Goal: Find specific page/section: Find specific page/section

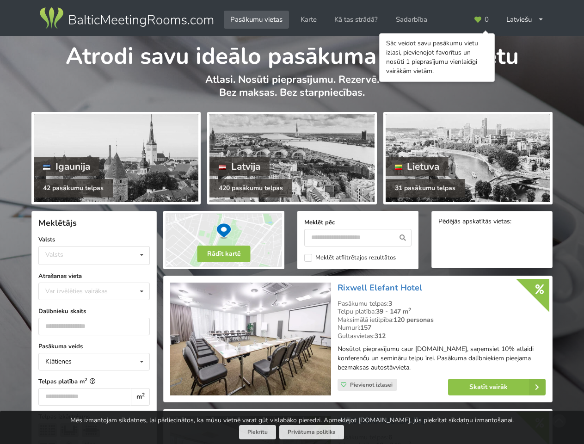
click at [481, 19] on icon at bounding box center [477, 19] width 8 height 7
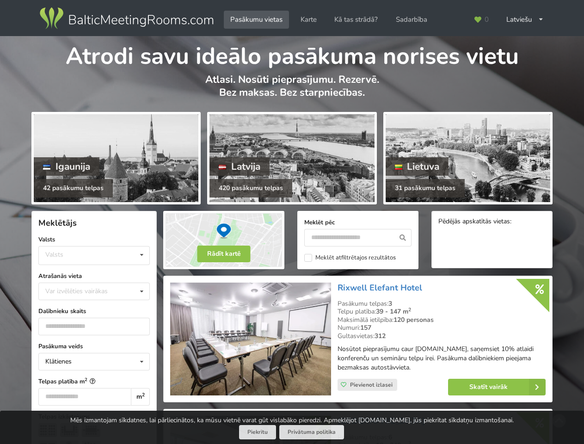
click at [524, 19] on div "Latviešu English Русский" at bounding box center [524, 20] width 50 height 18
click at [94, 255] on div "Valsts Igaunija [GEOGRAPHIC_DATA] Lietuva" at bounding box center [93, 255] width 111 height 19
click at [94, 361] on div "Klātienes Klātienes Tiešsaistes Klātienes ar tiešraidi" at bounding box center [93, 362] width 111 height 18
click at [224, 254] on button "Rādīt kartē" at bounding box center [223, 253] width 53 height 17
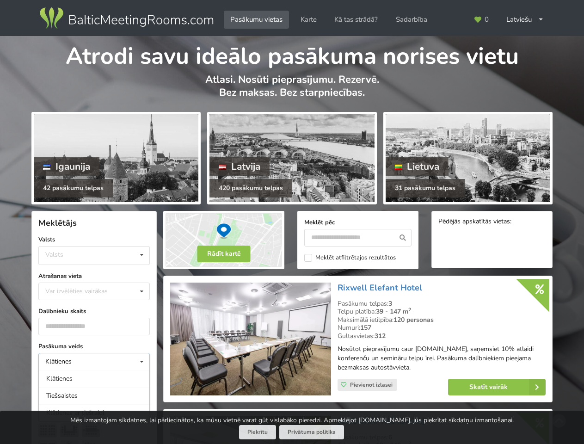
click at [402, 237] on icon at bounding box center [402, 238] width 17 height 18
